Goal: Information Seeking & Learning: Compare options

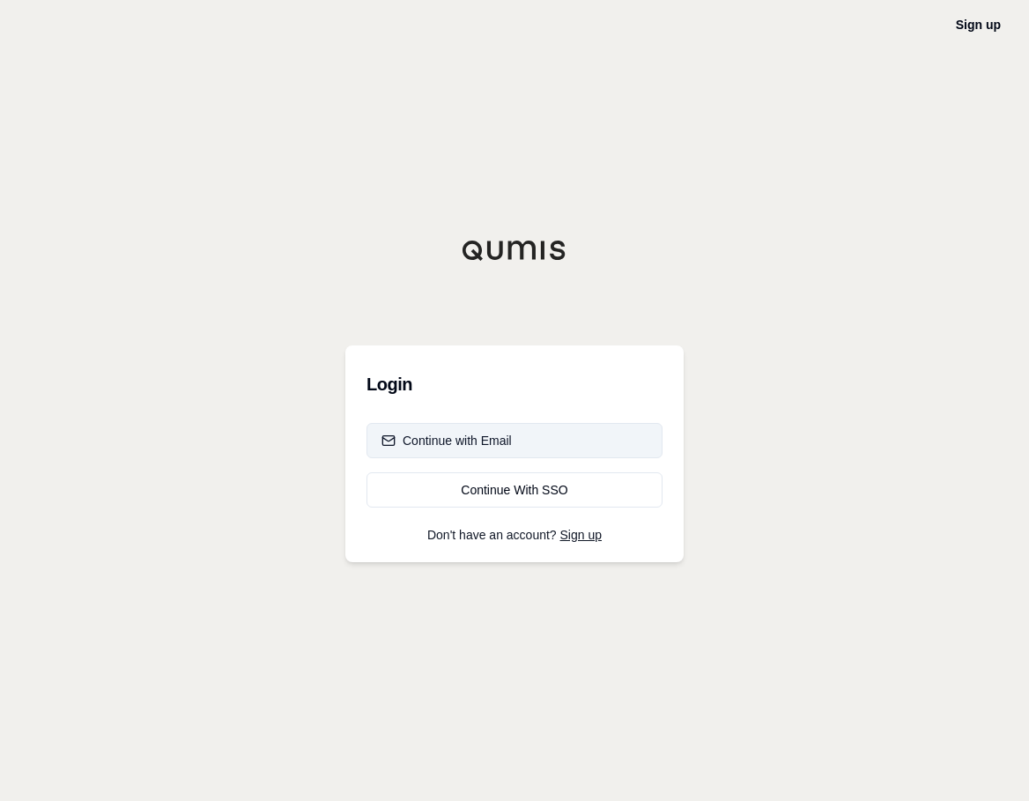
click at [430, 442] on div "Continue with Email" at bounding box center [447, 441] width 130 height 18
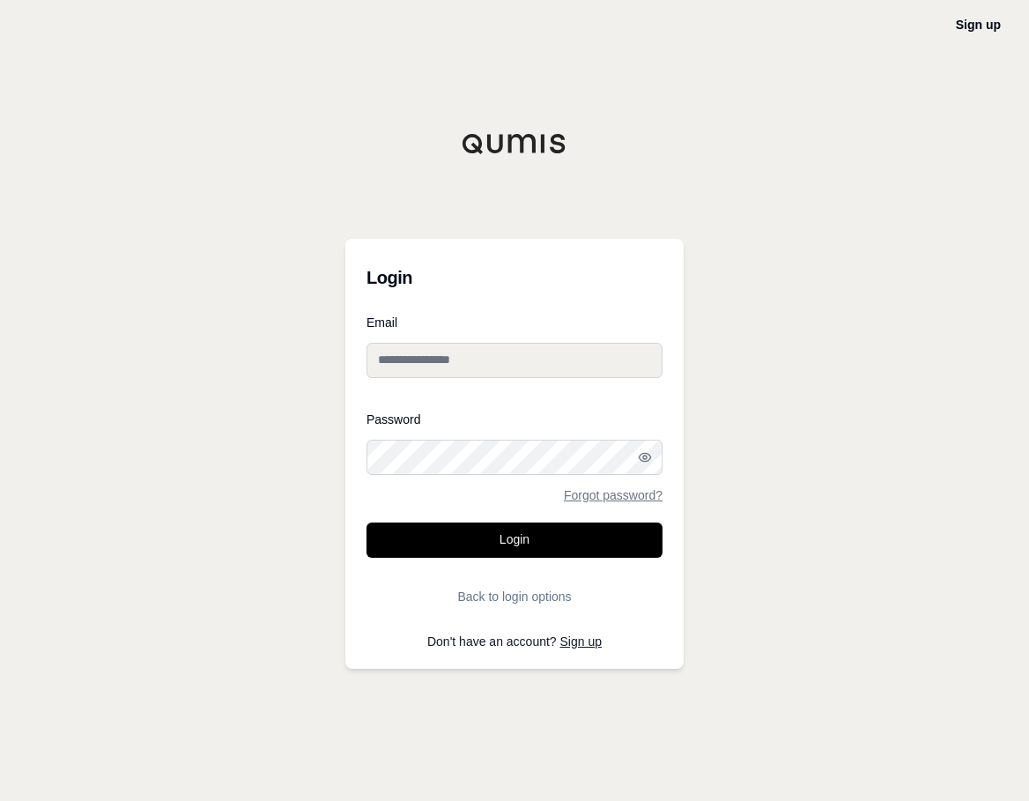
click at [378, 369] on input "Email" at bounding box center [515, 360] width 296 height 35
type input "**********"
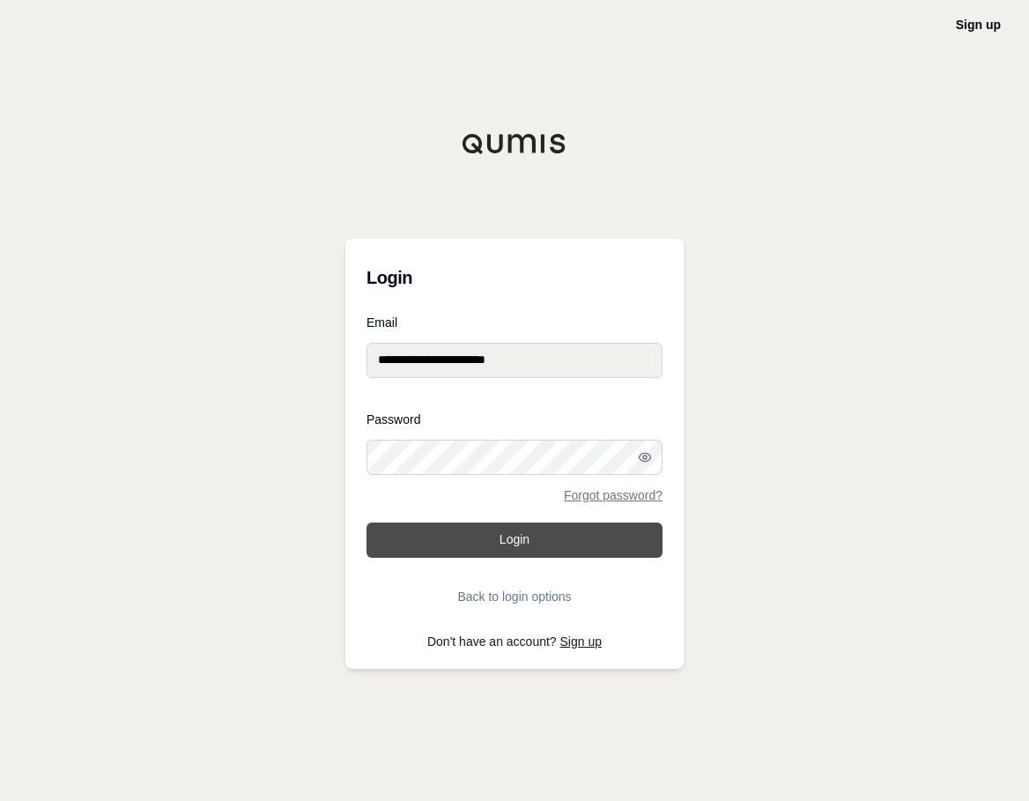
click at [505, 533] on button "Login" at bounding box center [515, 540] width 296 height 35
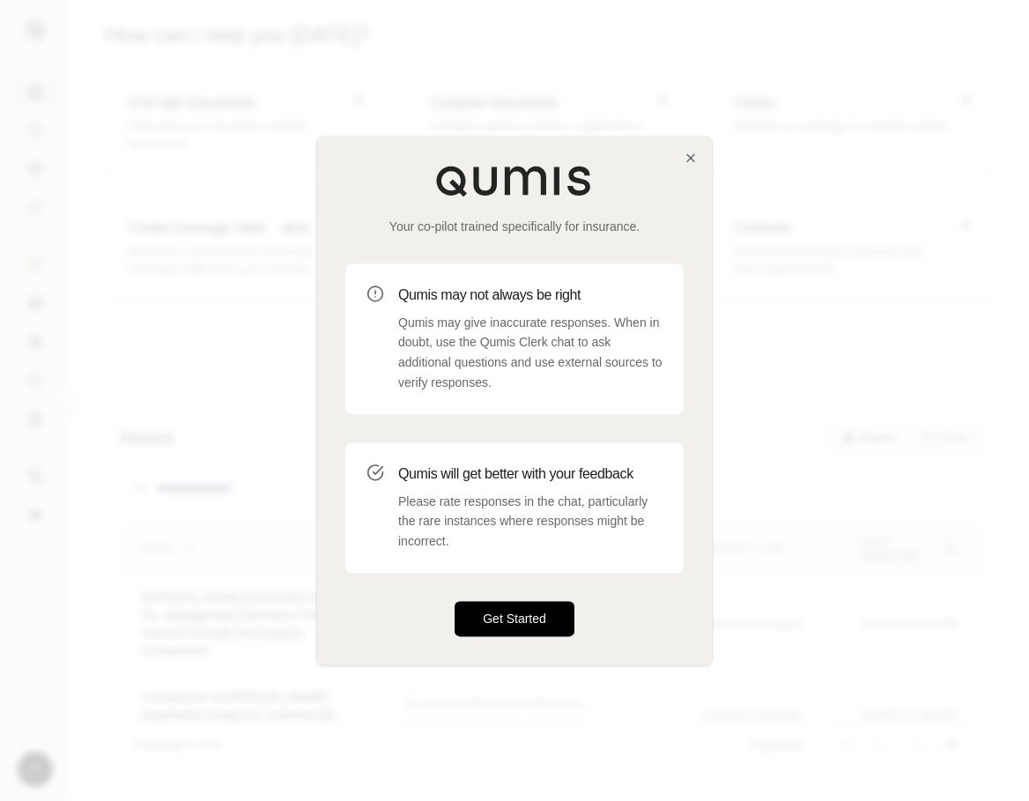
click at [486, 619] on button "Get Started" at bounding box center [515, 618] width 120 height 35
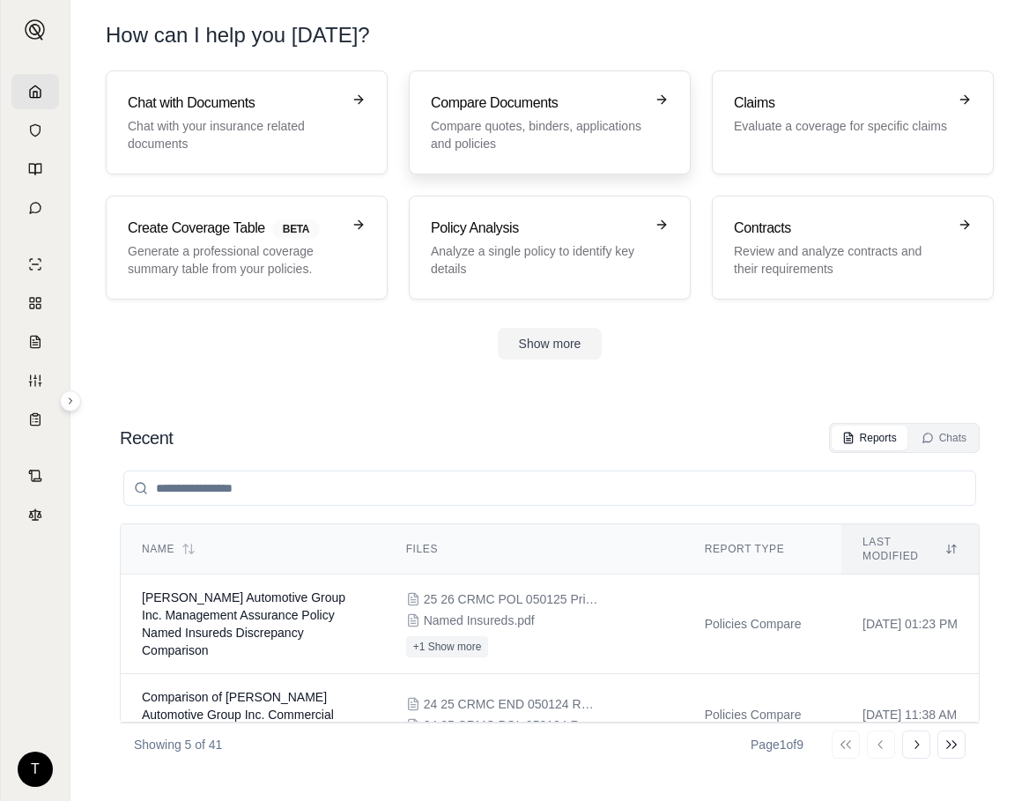
click at [452, 138] on p "Compare quotes, binders, applications and policies" at bounding box center [537, 134] width 213 height 35
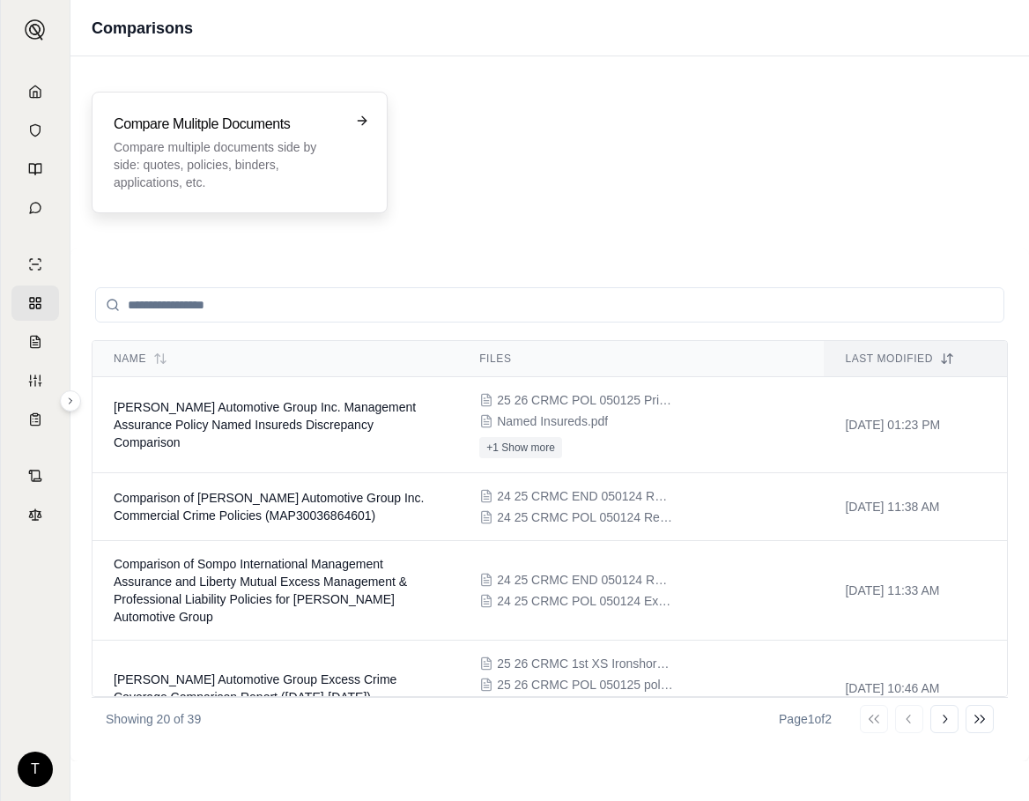
click at [265, 157] on p "Compare multiple documents side by side: quotes, policies, binders, application…" at bounding box center [227, 164] width 227 height 53
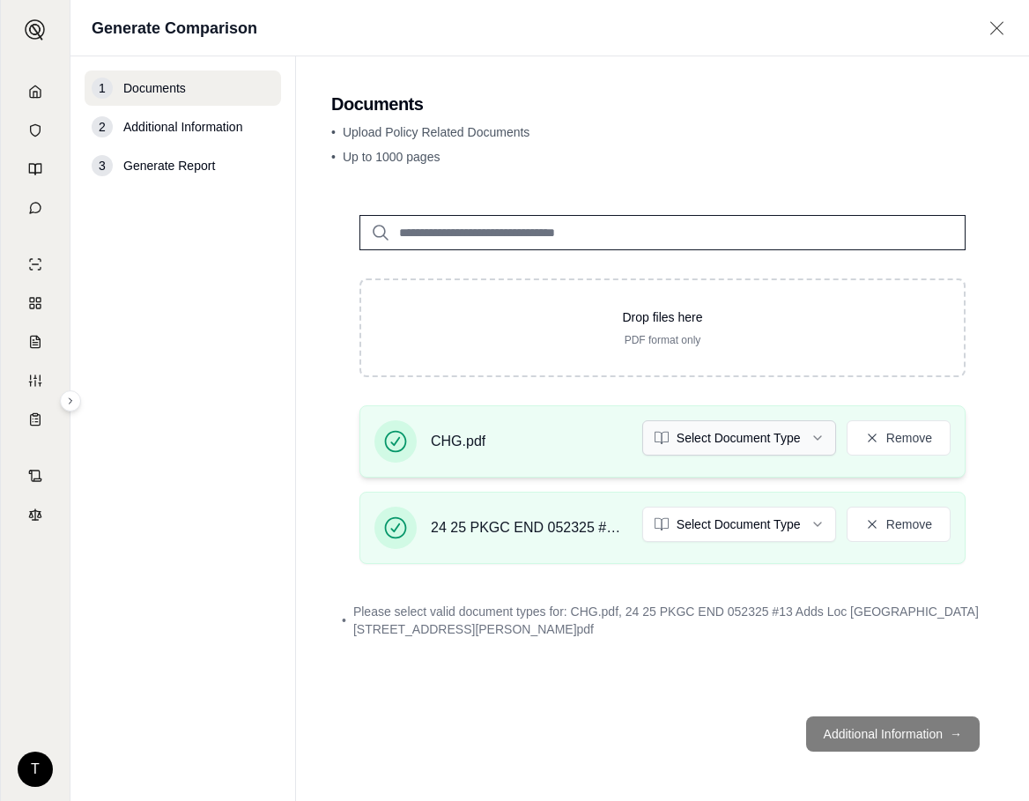
click at [824, 441] on html "T Generate Comparison 1 Documents 2 Additional Information 3 Generate Report Do…" at bounding box center [514, 400] width 1029 height 801
click at [810, 523] on html "T Generate Comparison 1 Documents 2 Additional Information 3 Generate Report Do…" at bounding box center [514, 400] width 1029 height 801
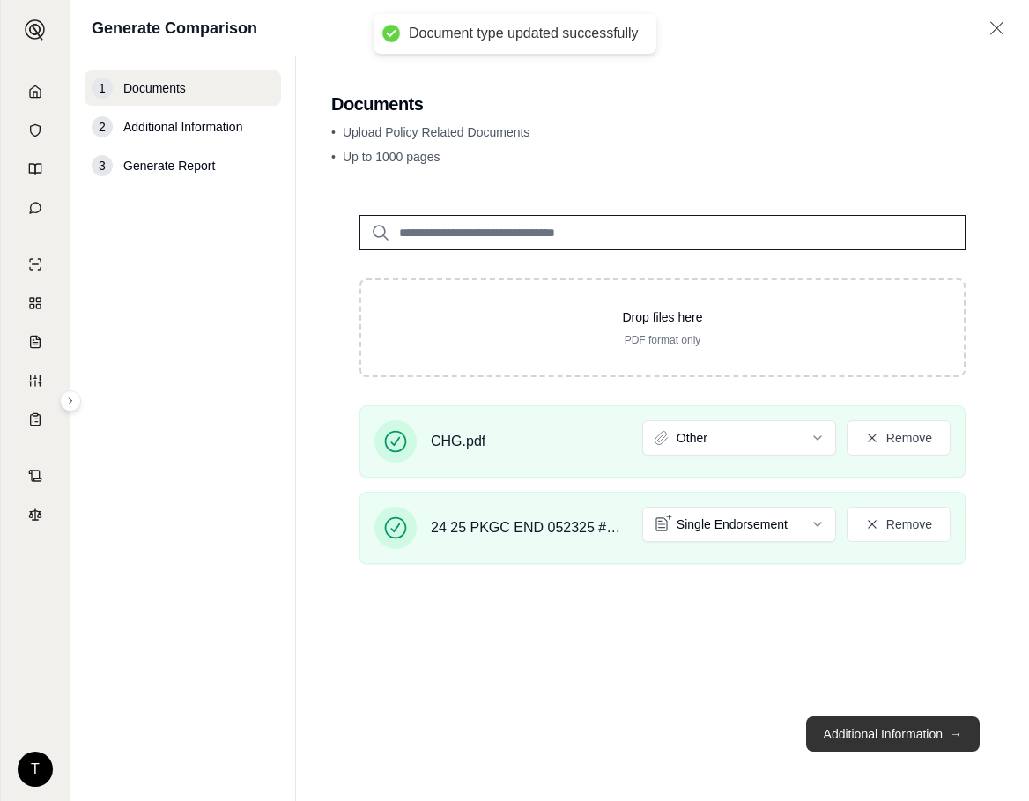
click at [855, 737] on button "Additional Information →" at bounding box center [893, 733] width 174 height 35
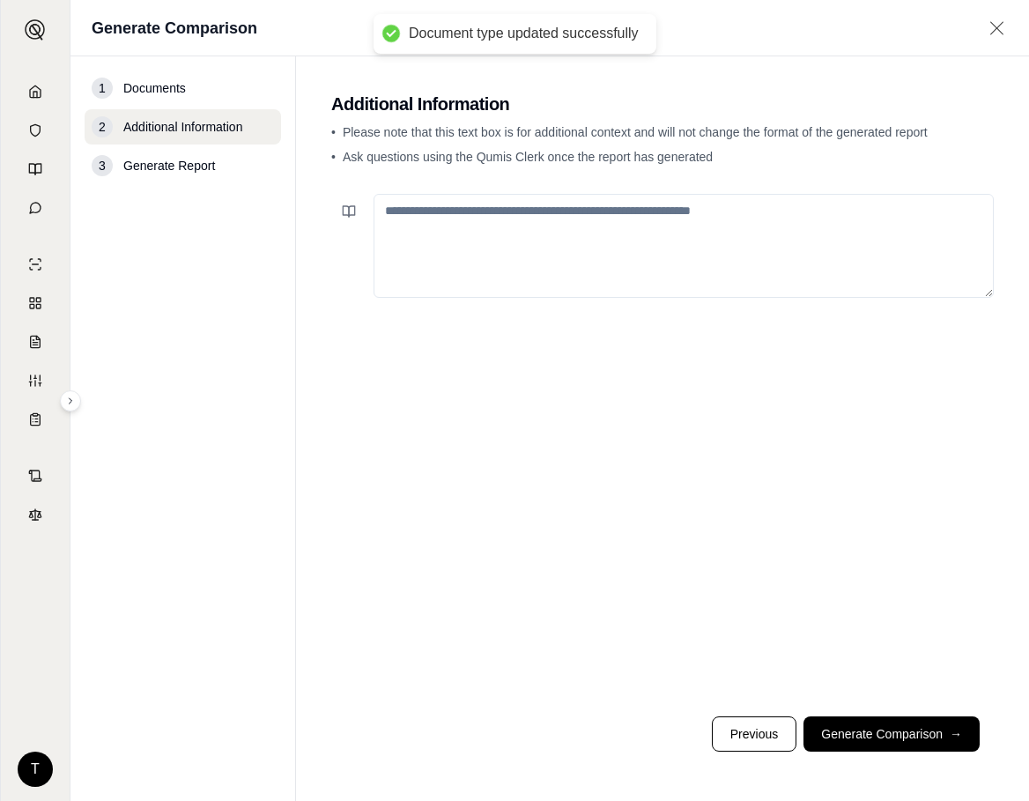
click at [389, 219] on textarea at bounding box center [684, 246] width 620 height 104
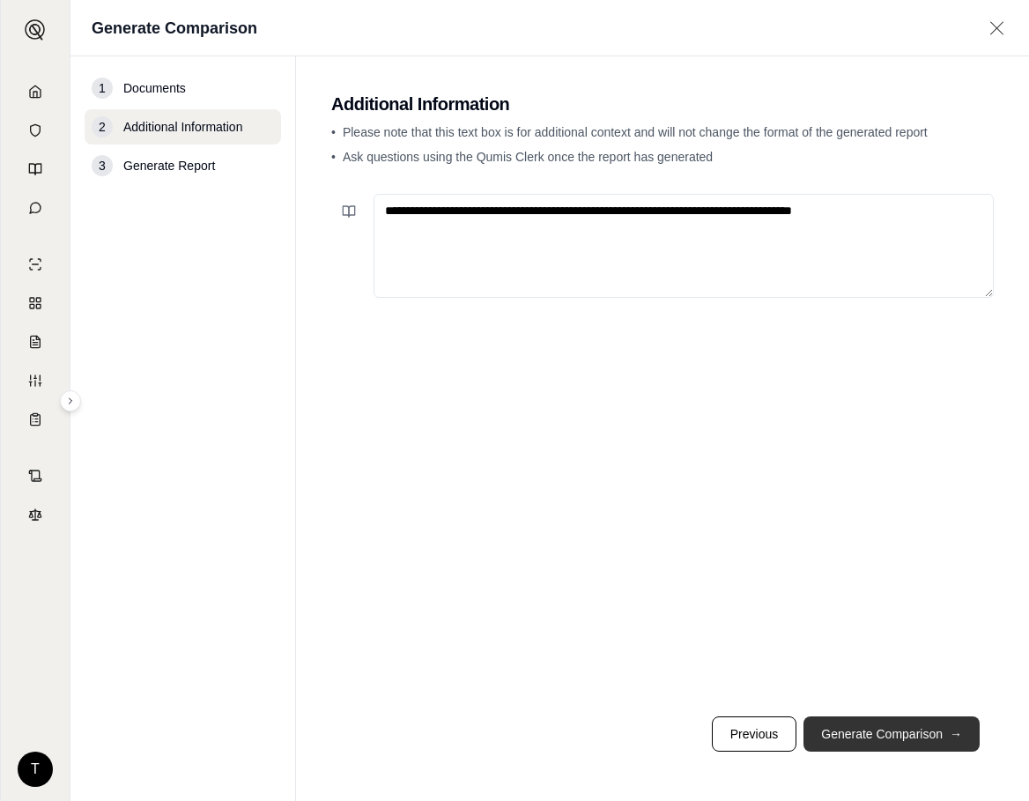
type textarea "**********"
click at [908, 730] on button "Generate Comparison →" at bounding box center [892, 733] width 176 height 35
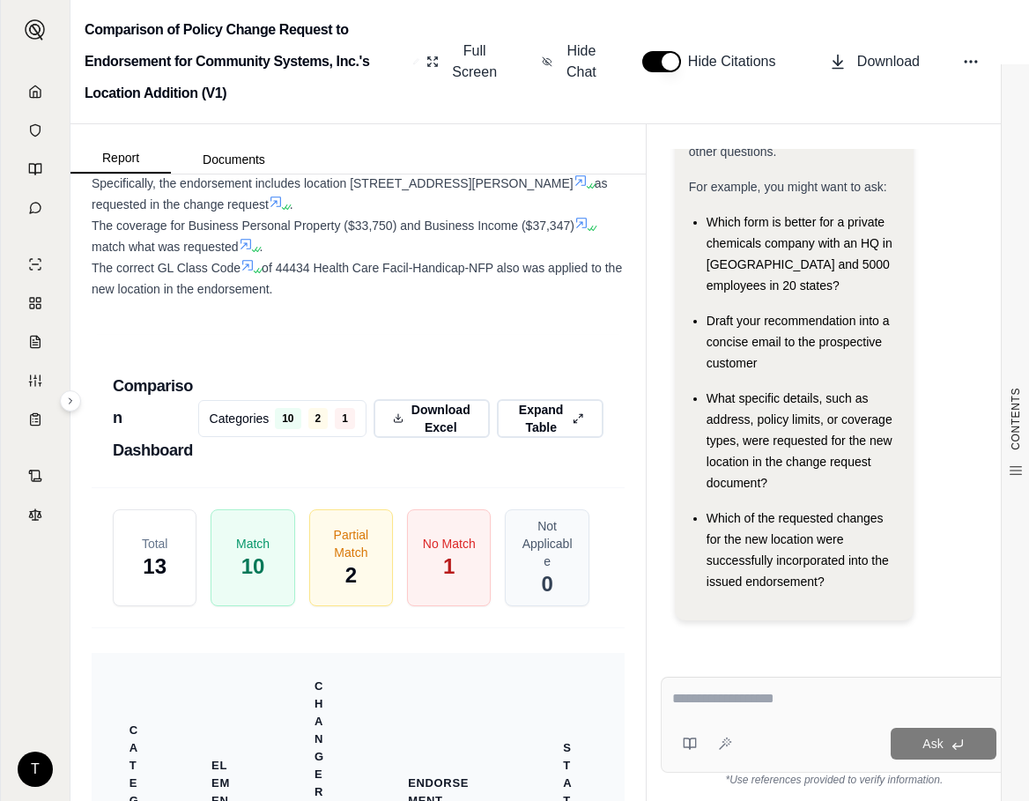
scroll to position [2258, 0]
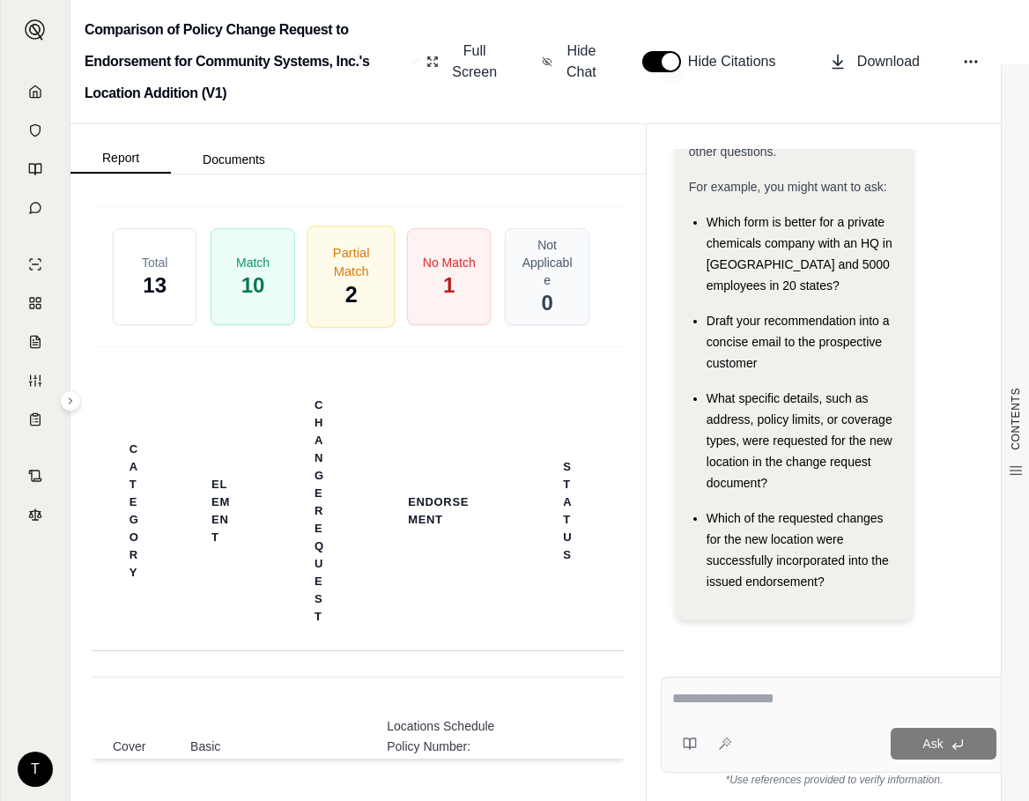
click at [345, 280] on span "Partial Match" at bounding box center [351, 261] width 56 height 37
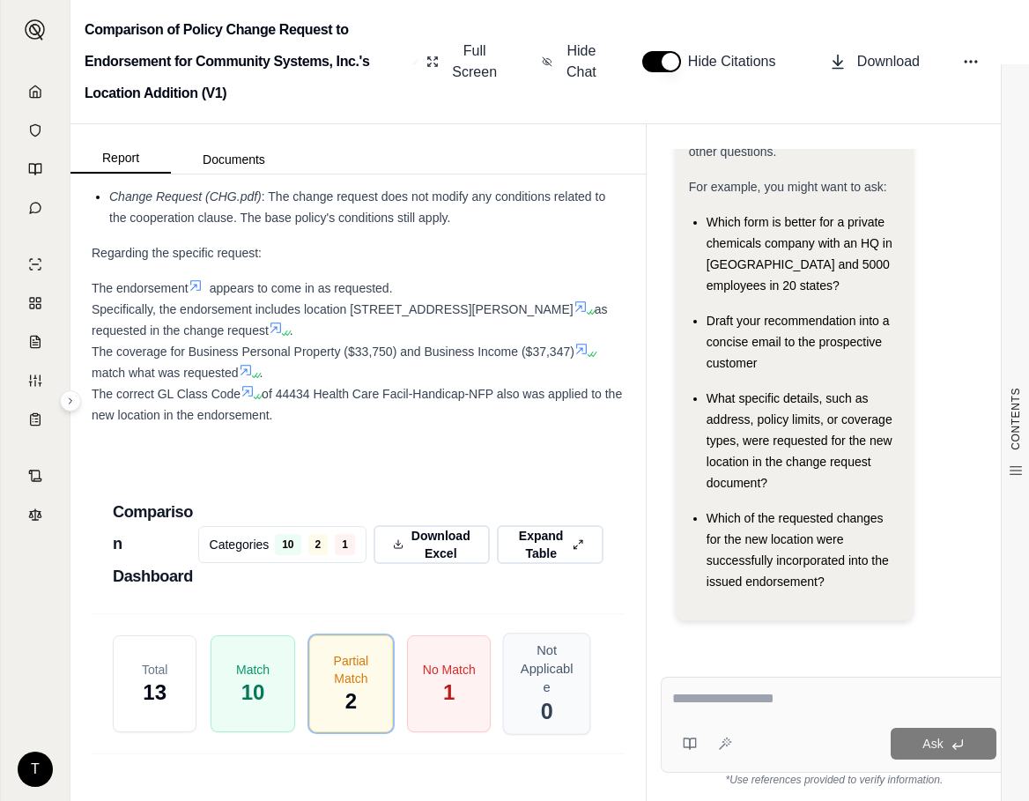
scroll to position [1818, 0]
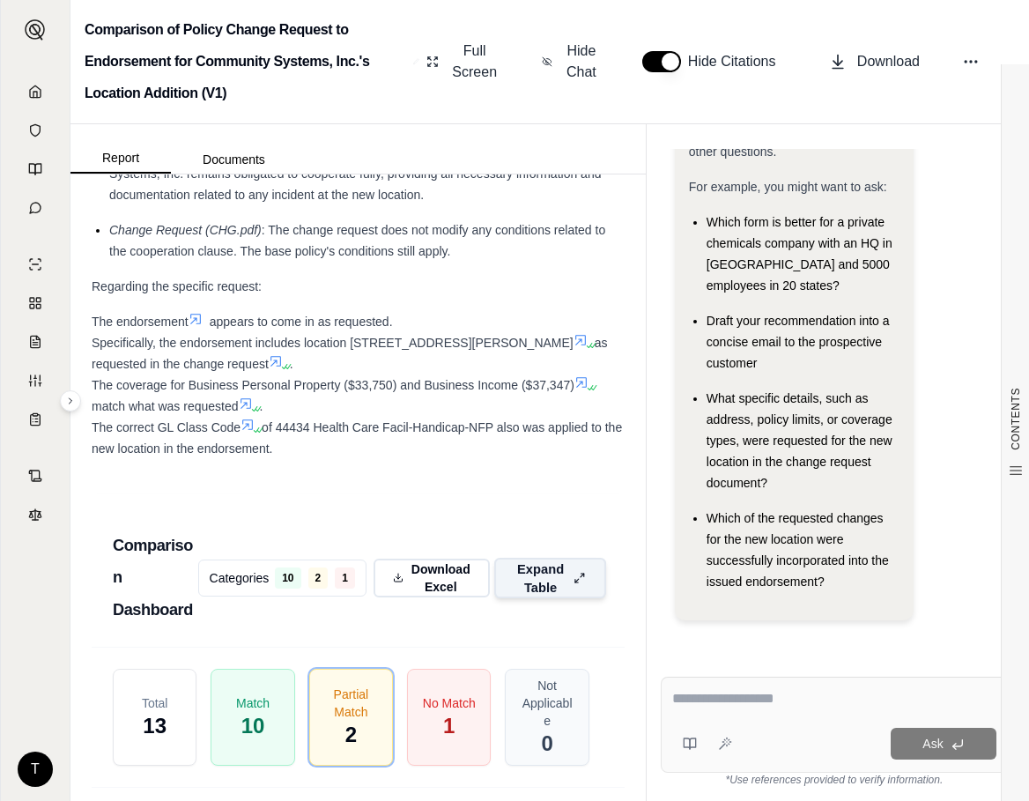
click at [542, 591] on span "Expand Table" at bounding box center [541, 578] width 52 height 37
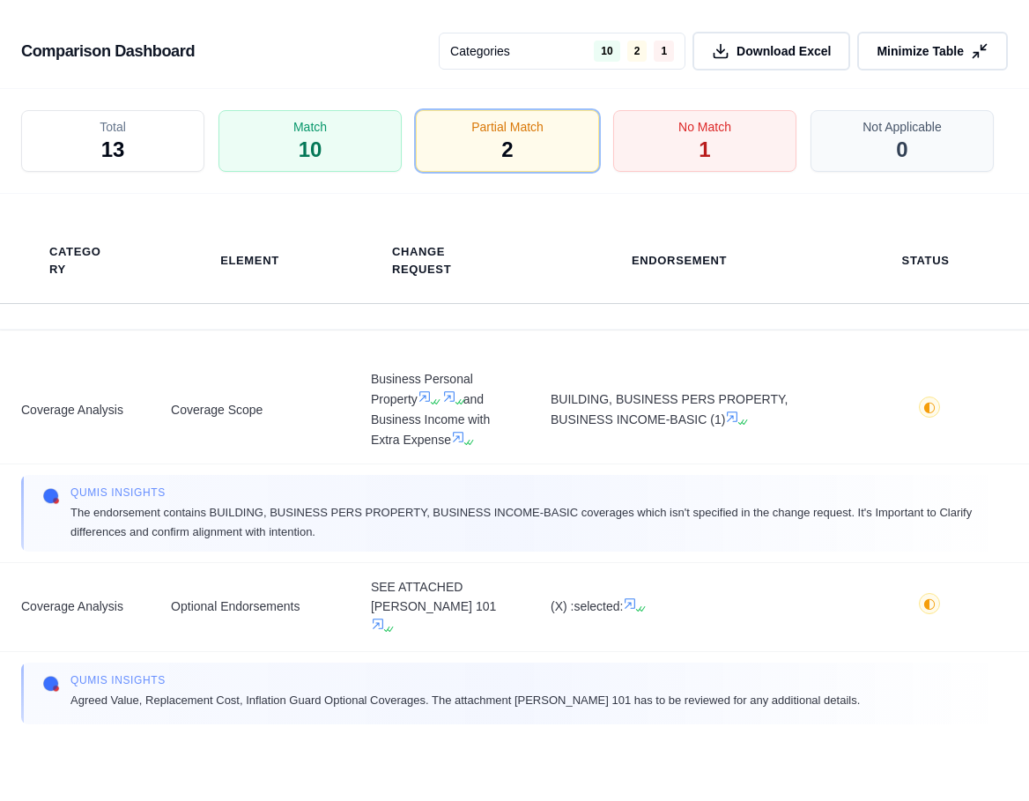
drag, startPoint x: 527, startPoint y: 158, endPoint x: 605, endPoint y: 146, distance: 79.3
click at [527, 157] on div "Partial Match 2" at bounding box center [507, 141] width 183 height 62
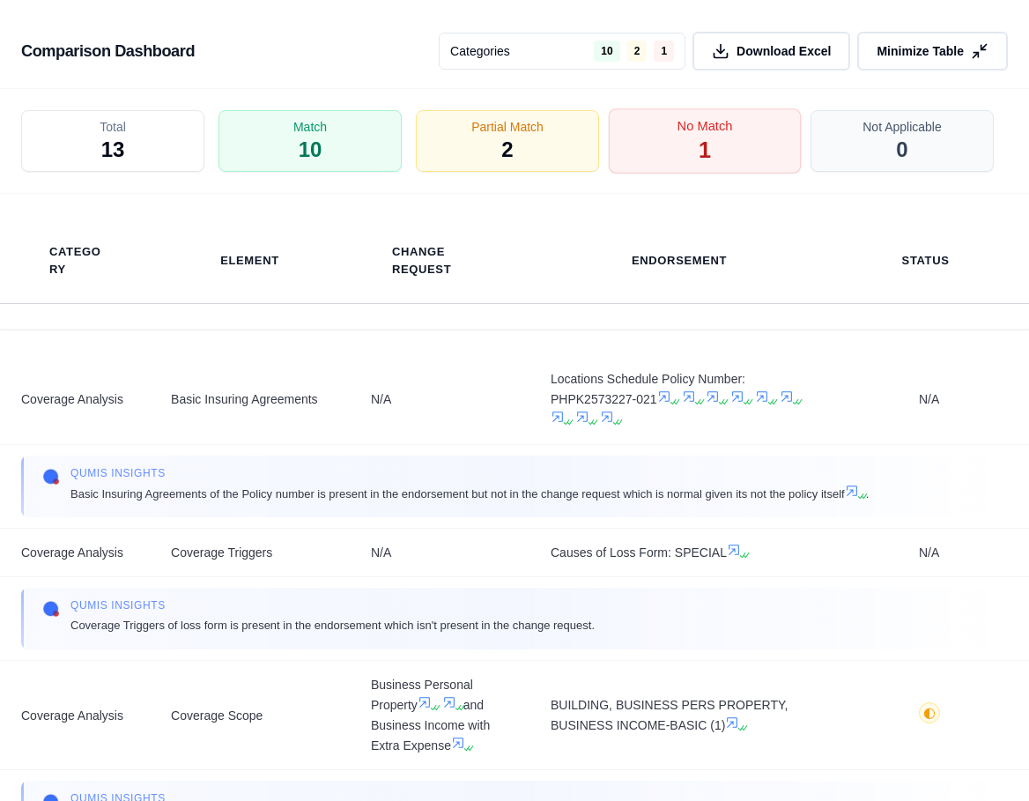
click at [655, 139] on div "No Match 1" at bounding box center [705, 141] width 192 height 65
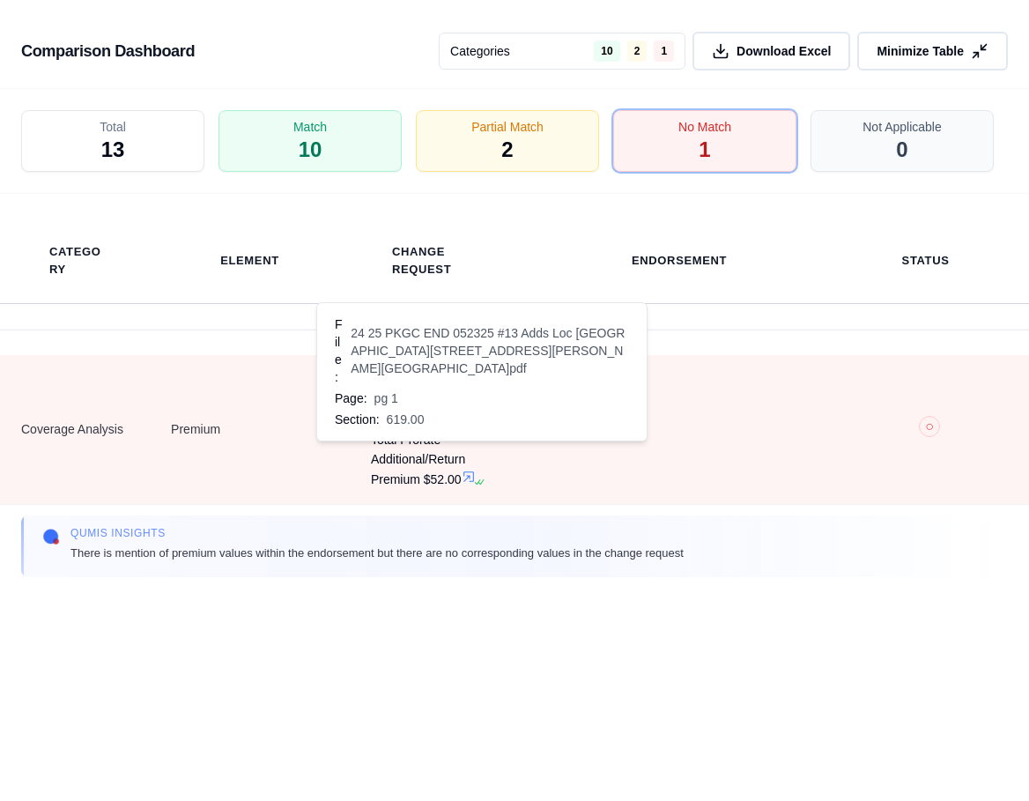
click at [493, 421] on icon at bounding box center [487, 422] width 11 height 11
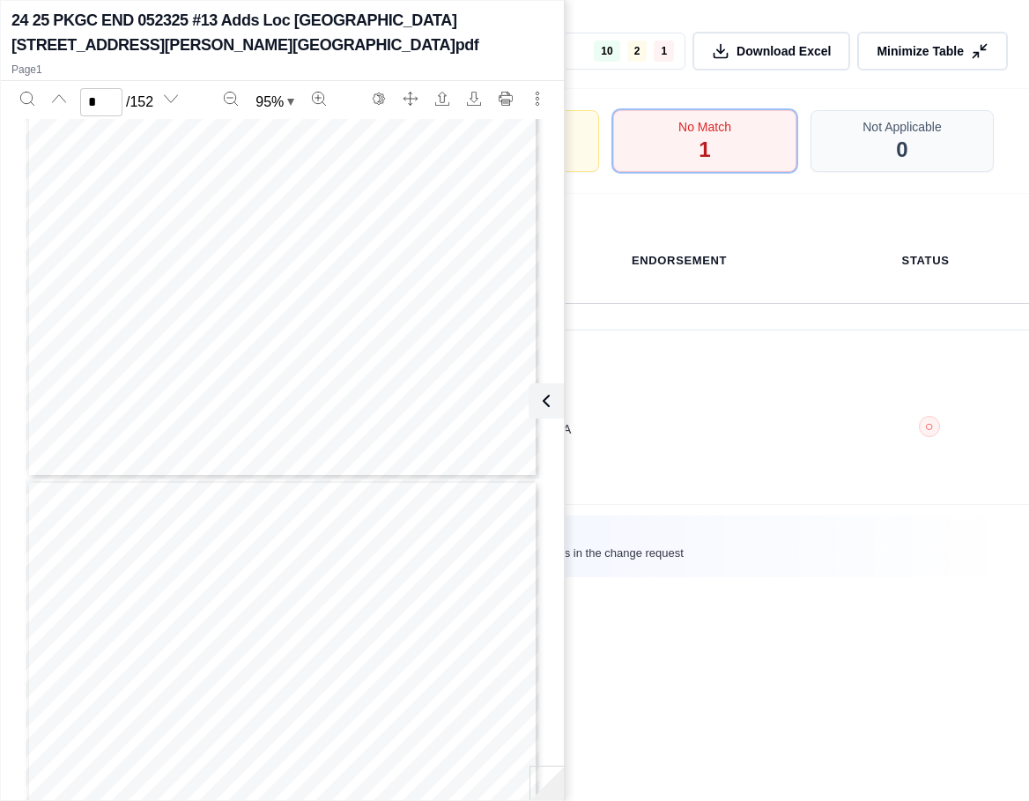
type input "*"
click at [545, 406] on icon at bounding box center [542, 401] width 5 height 11
